Goal: Register for event/course

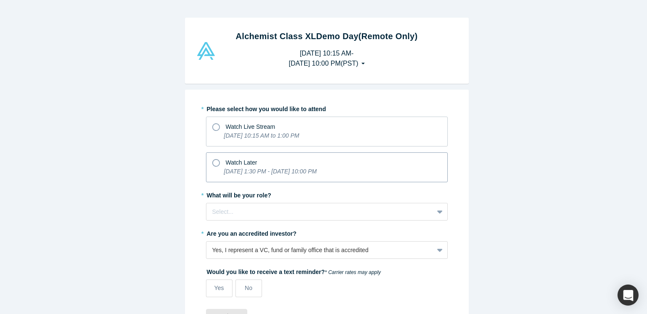
click at [212, 159] on icon at bounding box center [216, 163] width 8 height 8
click at [0, 0] on input "Watch Later [DATE] 1:30 PM - [DATE] 10:00 PM" at bounding box center [0, 0] width 0 height 0
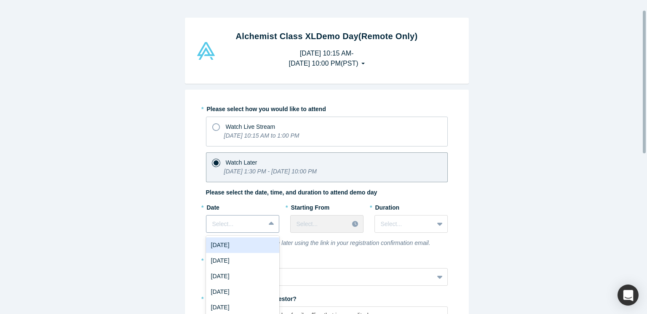
click at [268, 223] on div "7 results available. Use Up and Down to choose options, press Enter to select t…" at bounding box center [242, 224] width 73 height 18
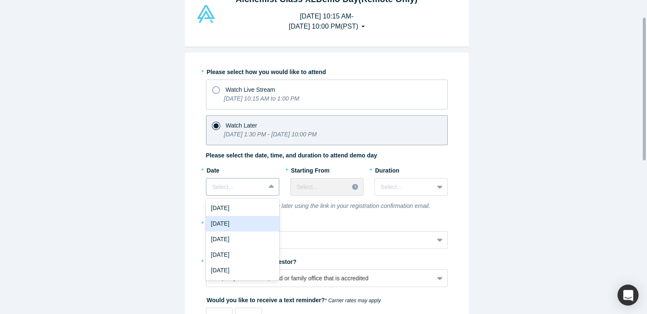
scroll to position [37, 0]
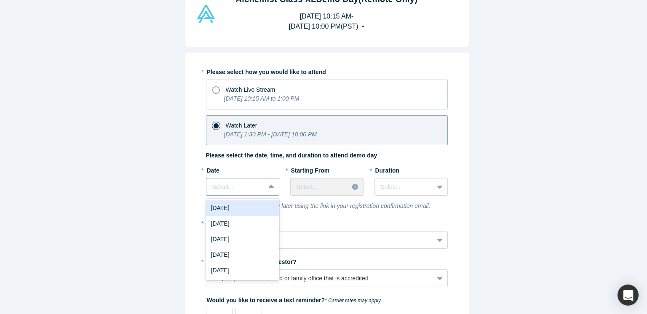
click at [257, 209] on div "[DATE]" at bounding box center [242, 208] width 73 height 16
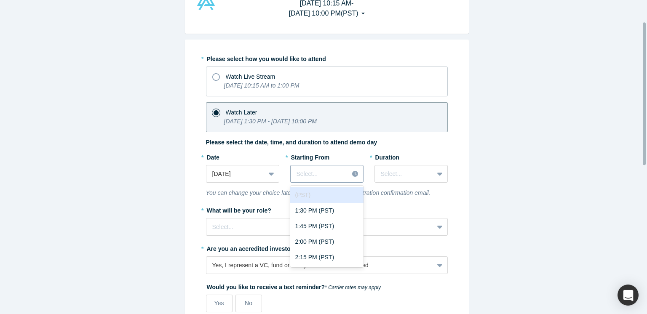
click at [327, 183] on div "43 results available. Use Up and Down to choose options, press Enter to select …" at bounding box center [326, 174] width 73 height 18
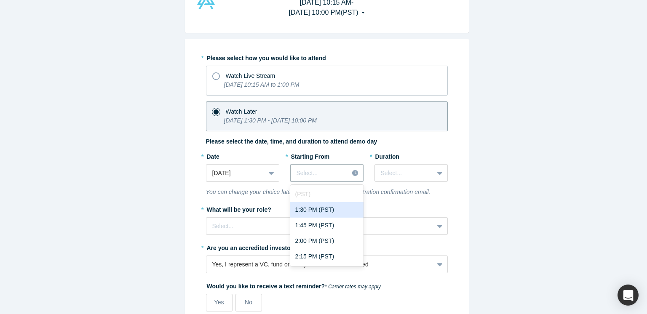
click at [305, 210] on div "1:30 PM (PST)" at bounding box center [326, 210] width 73 height 16
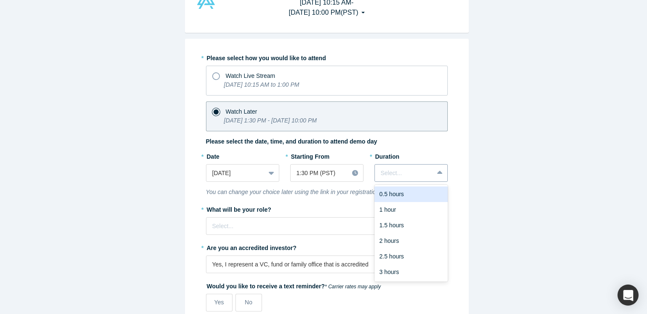
click at [390, 170] on div at bounding box center [404, 173] width 47 height 11
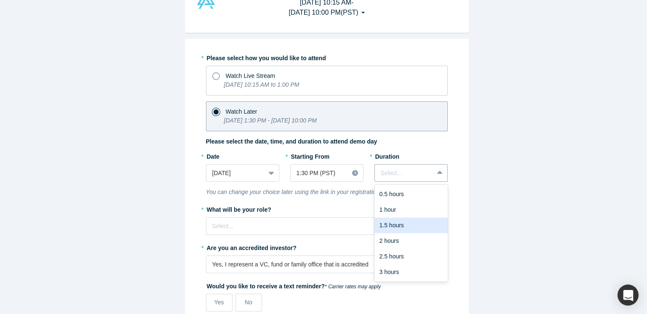
click at [394, 226] on div "1.5 hours" at bounding box center [410, 226] width 73 height 16
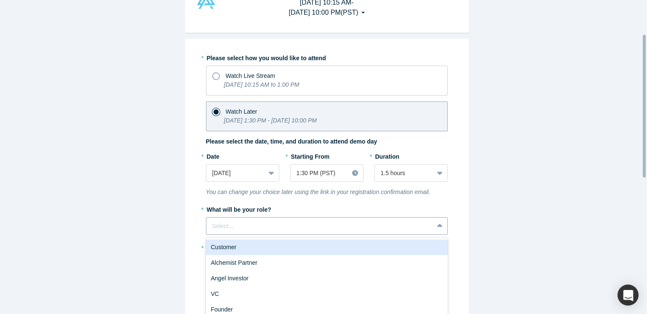
scroll to position [75, 0]
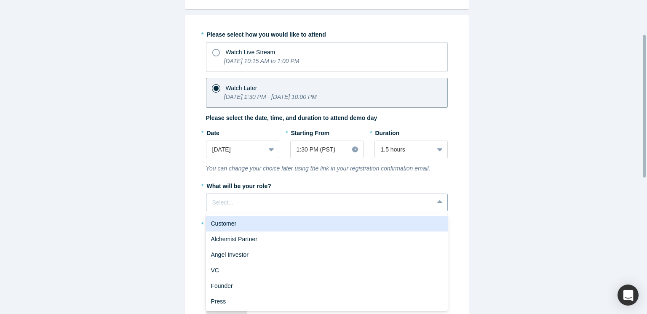
click at [313, 211] on div "6 results available. Use Up and Down to choose options, press Enter to select t…" at bounding box center [327, 203] width 242 height 18
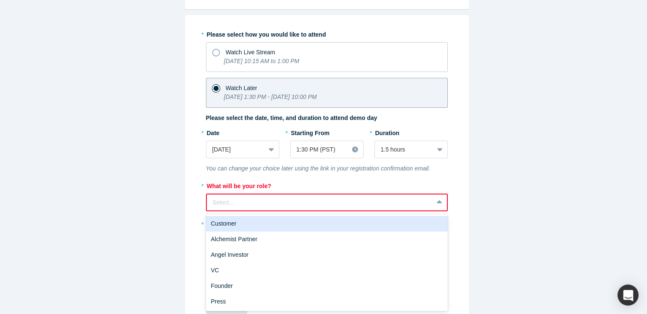
drag, startPoint x: 322, startPoint y: 267, endPoint x: 289, endPoint y: 202, distance: 73.3
click at [289, 202] on div at bounding box center [320, 203] width 214 height 11
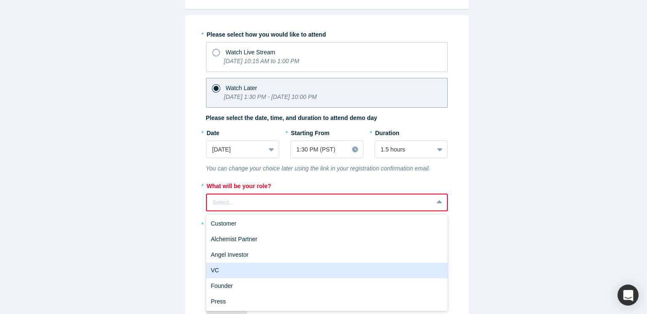
click at [257, 274] on div "VC" at bounding box center [327, 271] width 242 height 16
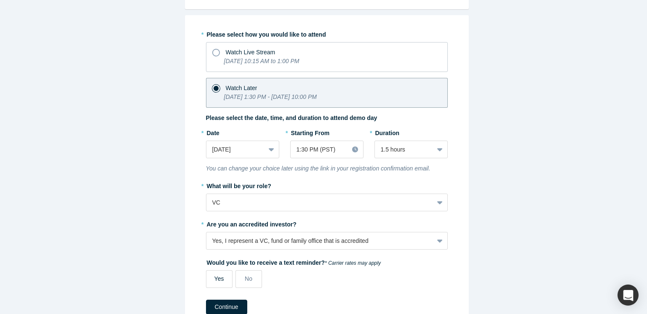
click at [220, 278] on label "Yes" at bounding box center [219, 279] width 27 height 18
click at [0, 0] on input "Yes" at bounding box center [0, 0] width 0 height 0
select select "US"
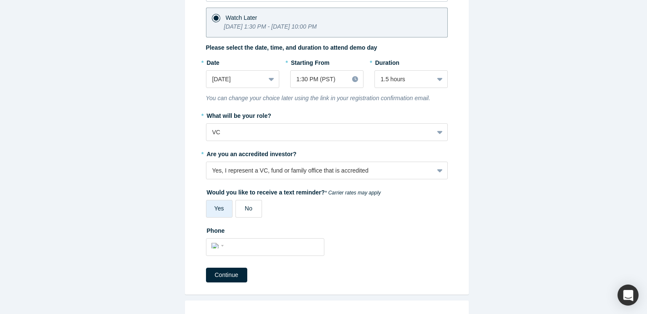
click at [249, 208] on label "No" at bounding box center [248, 209] width 27 height 18
click at [0, 0] on input "No" at bounding box center [0, 0] width 0 height 0
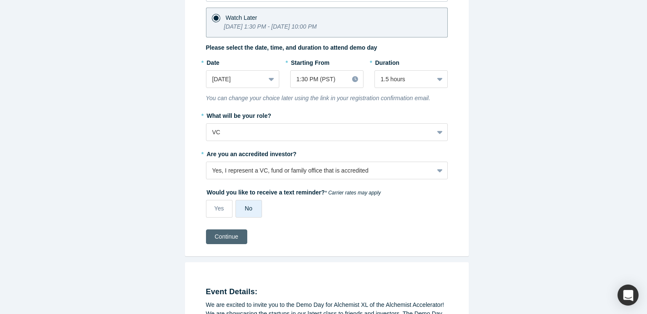
drag, startPoint x: 249, startPoint y: 208, endPoint x: 224, endPoint y: 235, distance: 37.9
click at [224, 235] on button "Continue" at bounding box center [226, 237] width 41 height 15
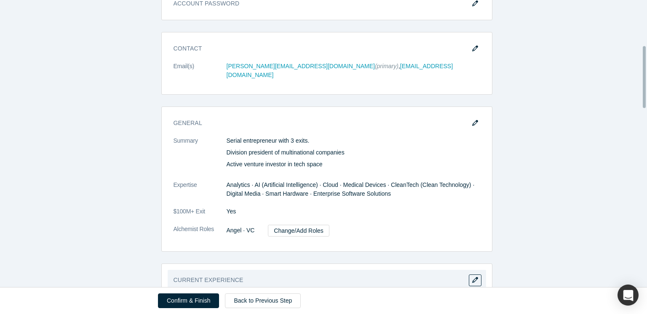
scroll to position [211, 0]
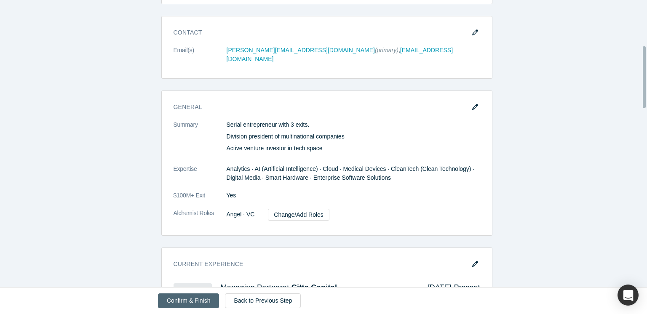
click at [195, 301] on button "Confirm & Finish" at bounding box center [188, 301] width 61 height 15
